Goal: Check status

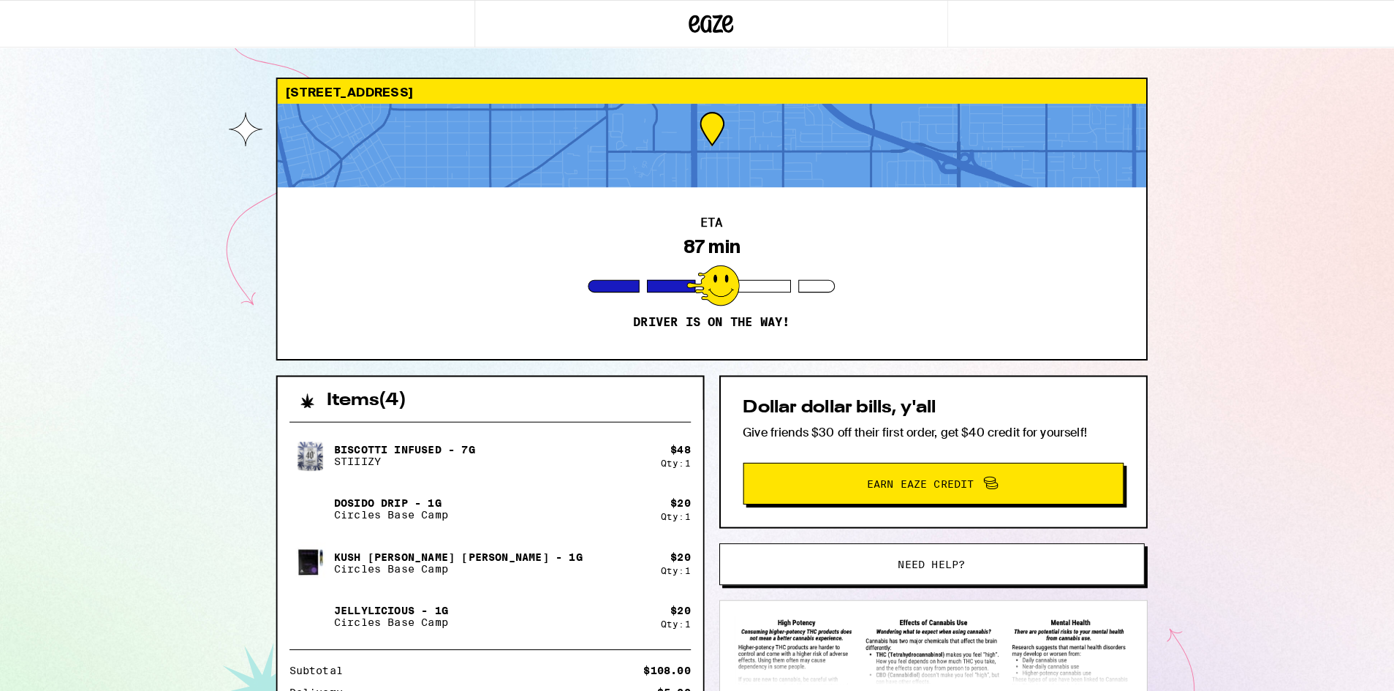
click at [92, 173] on div "[STREET_ADDRESS] ETA 87 min Driver is on the way! Items ( 4 ) Biscotti Infused …" at bounding box center [697, 455] width 1394 height 911
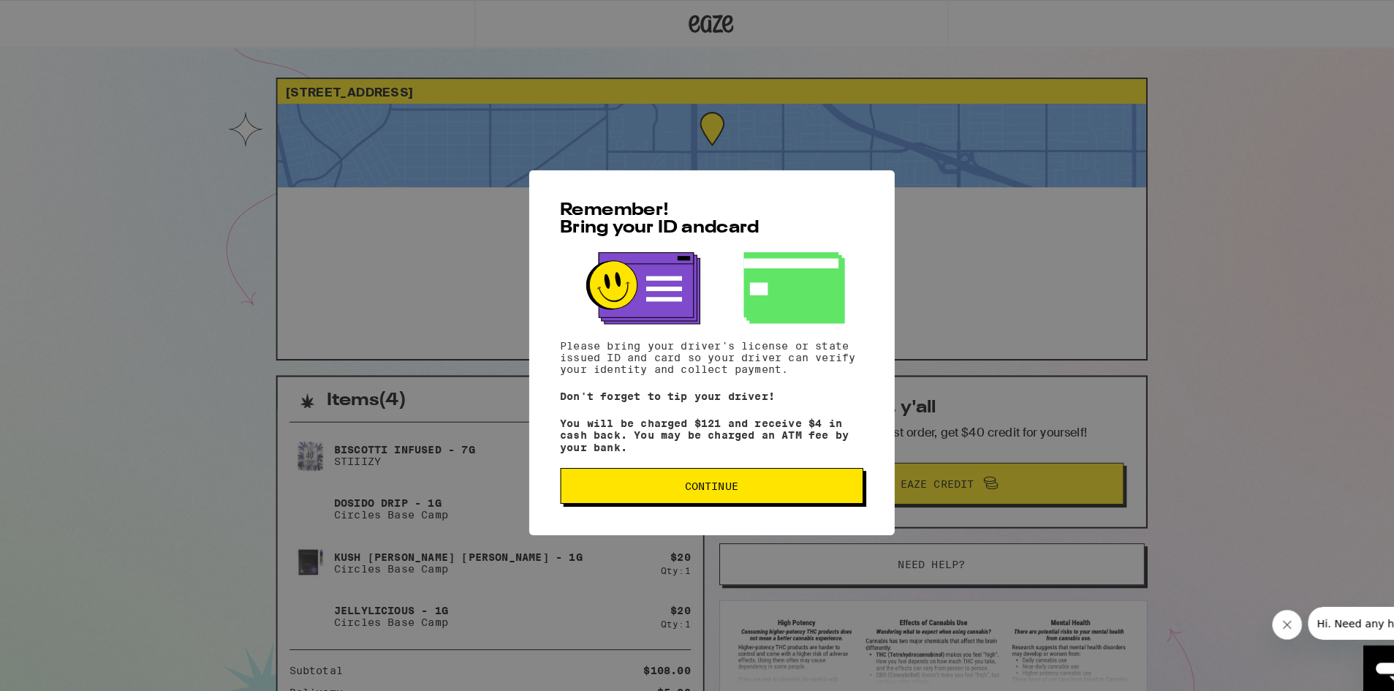
click at [652, 487] on button "Continue" at bounding box center [697, 475] width 297 height 35
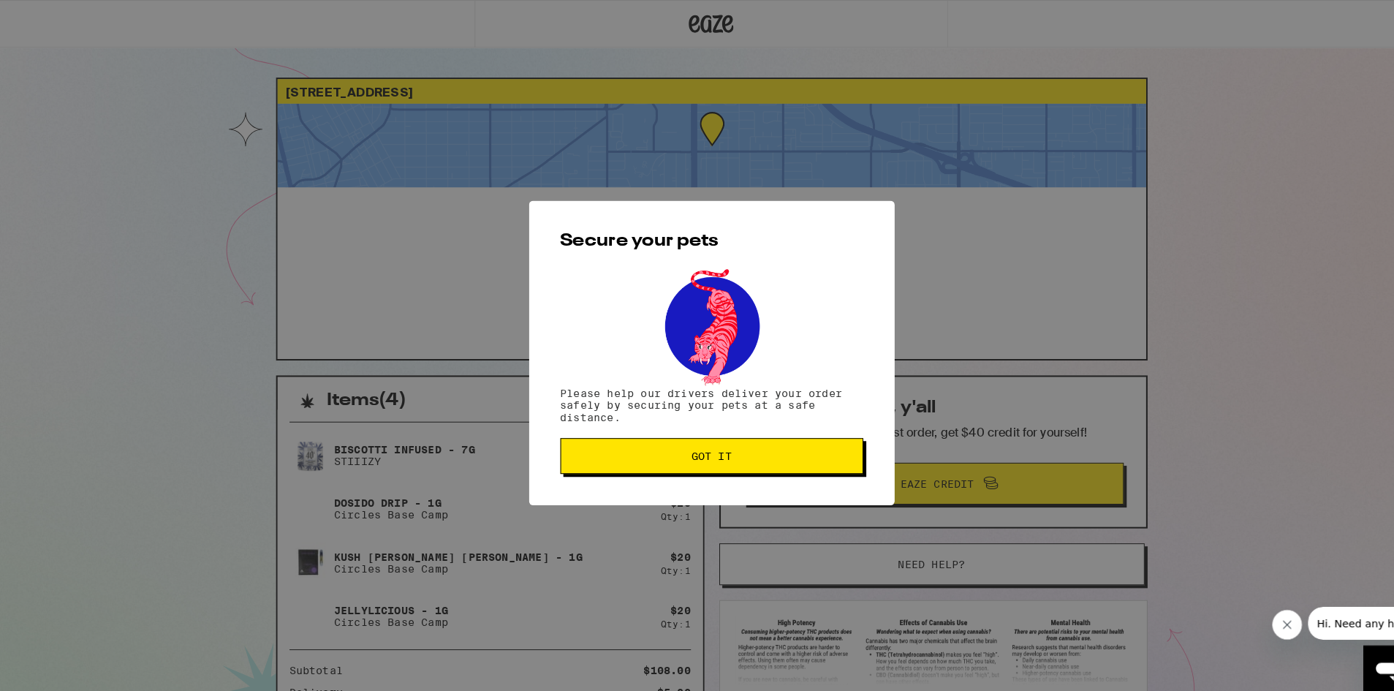
click at [656, 451] on span "Got it" at bounding box center [697, 446] width 272 height 10
